Goal: Transaction & Acquisition: Download file/media

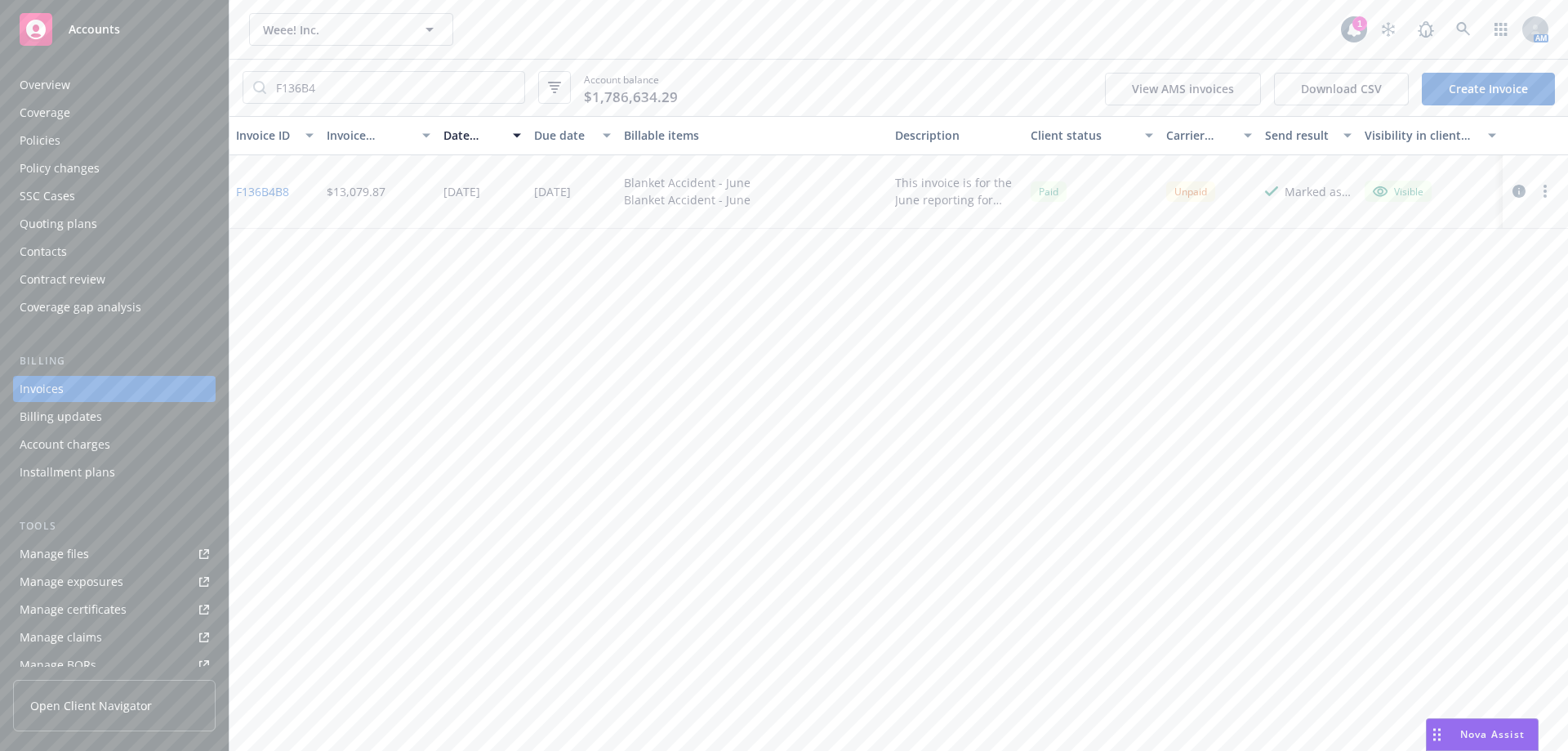
click at [92, 146] on div "Policies" at bounding box center [114, 140] width 189 height 27
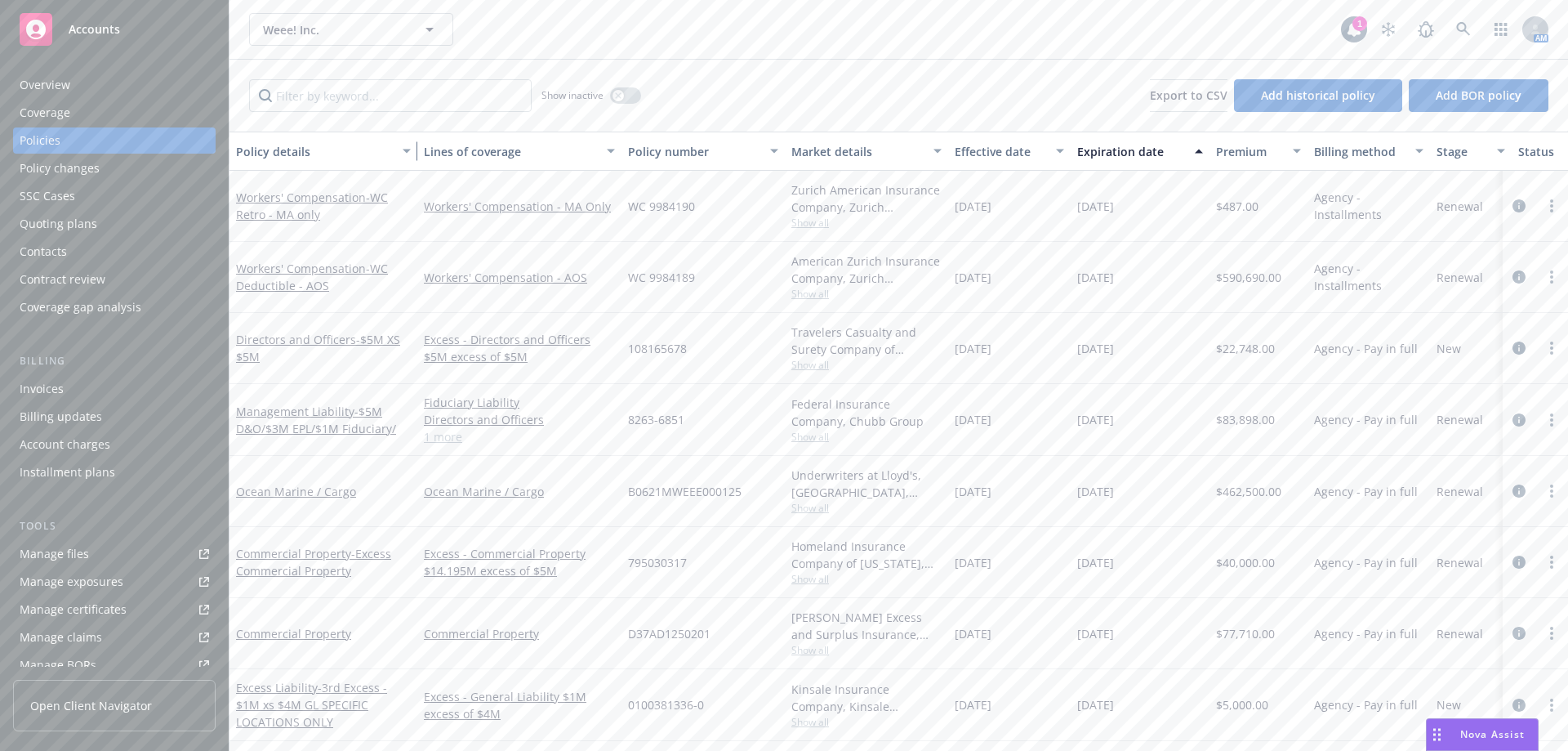
drag, startPoint x: 345, startPoint y: 159, endPoint x: 411, endPoint y: 162, distance: 66.1
click at [411, 162] on div "button" at bounding box center [409, 151] width 8 height 38
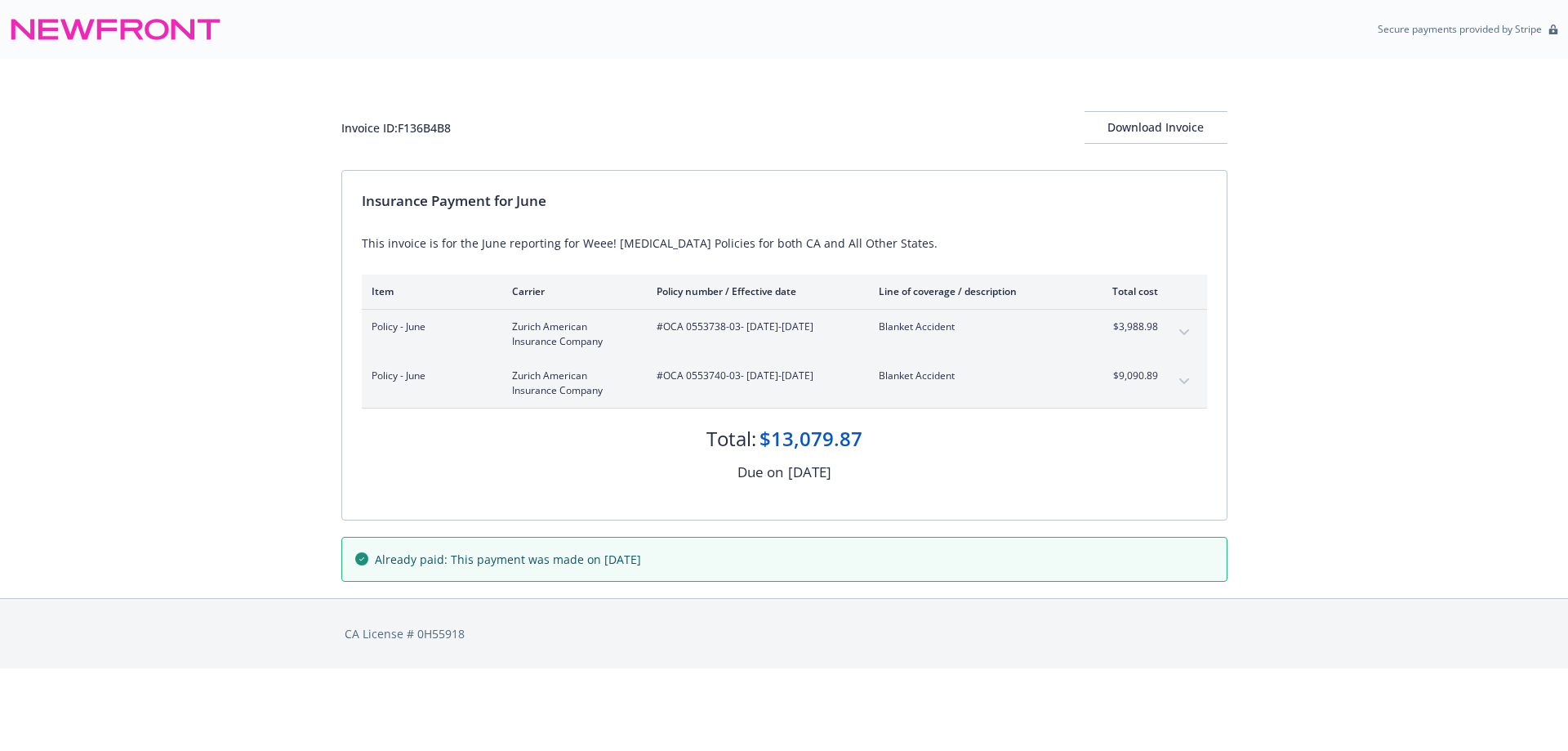
click at [416, 128] on div "Invoice ID: F136B4B8" at bounding box center [396, 127] width 110 height 17
copy div "F136B4B8"
click at [1131, 133] on div "Download Invoice" at bounding box center [1156, 127] width 143 height 31
